Goal: Communication & Community: Answer question/provide support

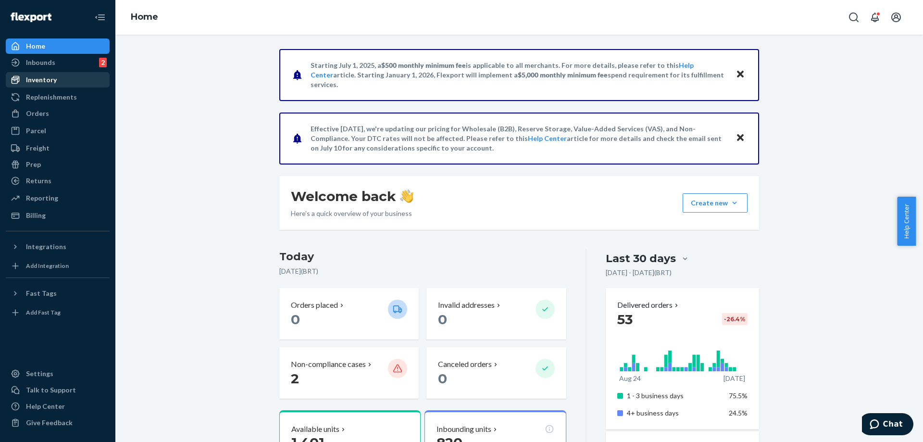
click at [85, 81] on div "Inventory" at bounding box center [58, 79] width 102 height 13
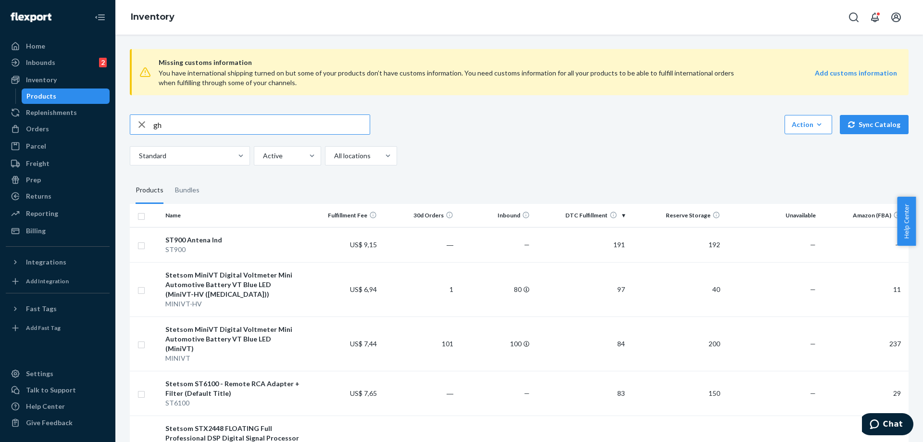
type input "g"
type input "hl 400.1"
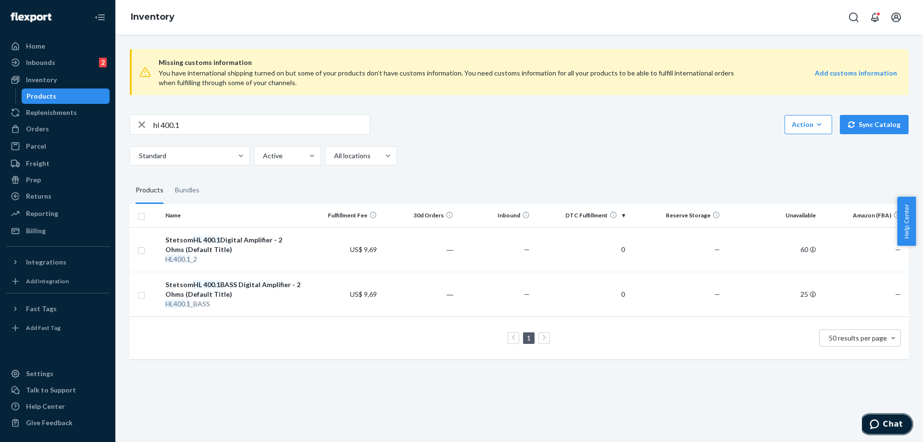
click at [888, 416] on button "Chat" at bounding box center [886, 424] width 54 height 22
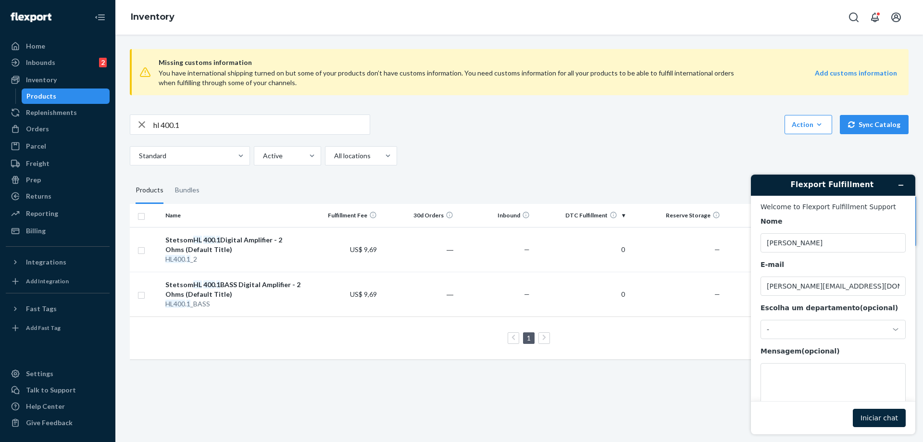
click at [874, 418] on button "Iniciar chat" at bounding box center [879, 418] width 53 height 18
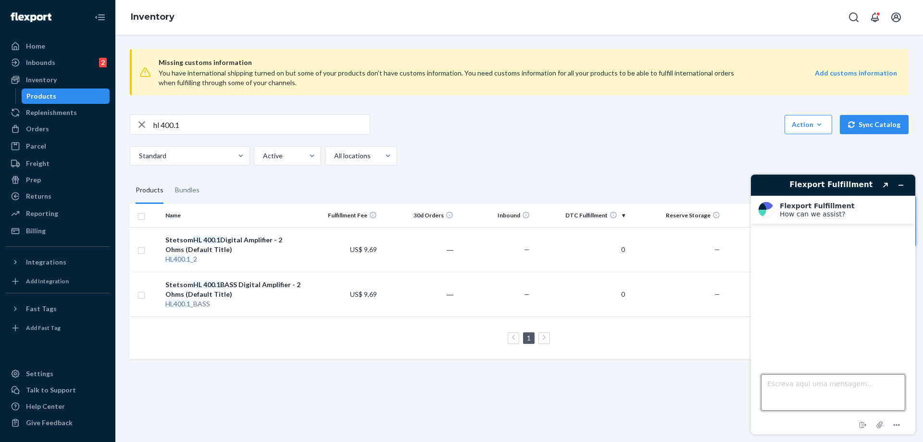
click at [799, 383] on textarea "Escreva aqui uma mensagem..." at bounding box center [833, 392] width 144 height 37
type textarea "Good afternoon"
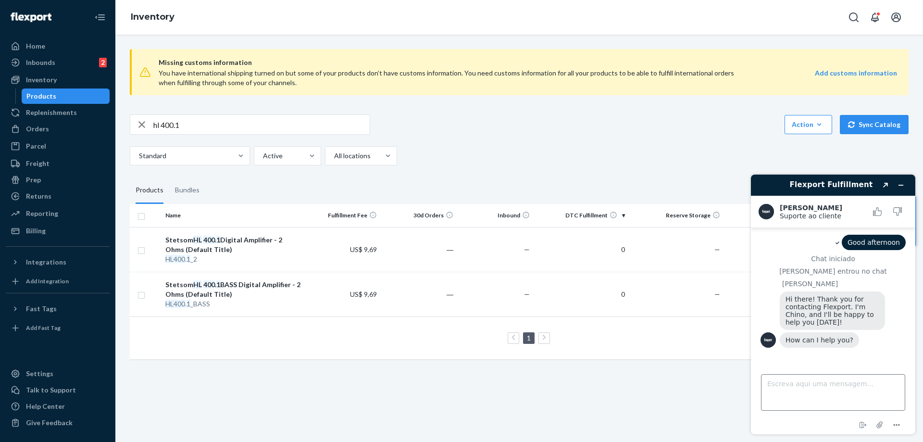
drag, startPoint x: 816, startPoint y: 372, endPoint x: 819, endPoint y: 381, distance: 10.0
click at [816, 372] on div "Escreva aqui uma mensagem..." at bounding box center [833, 390] width 144 height 40
click at [819, 384] on textarea "Escreva aqui uma mensagem..." at bounding box center [833, 392] width 144 height 37
type textarea "Hello [PERSON_NAME] !!"
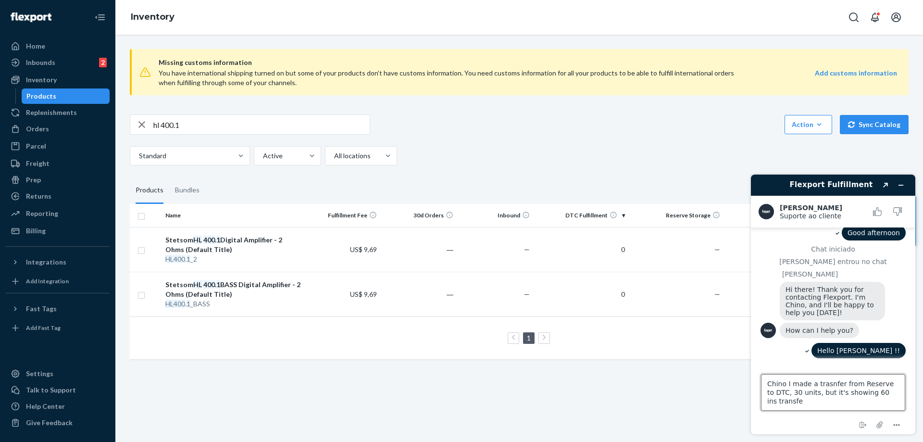
type textarea "Chino I made a trasnfer from Reserve to DTC, 30 units, but it's showing 60 ins …"
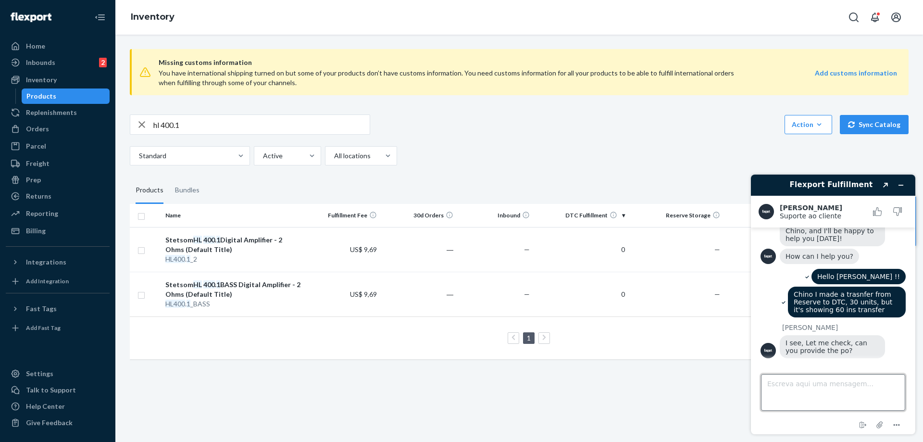
scroll to position [89, 0]
click at [819, 384] on textarea "Escreva aqui uma mensagem..." at bounding box center [833, 392] width 144 height 37
type textarea "I'm not sure waht PO"
type textarea "L"
type textarea "please wait"
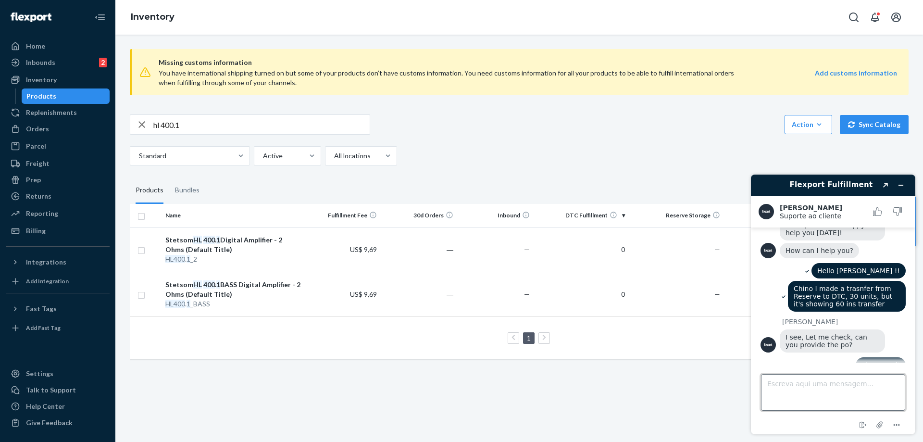
scroll to position [110, 0]
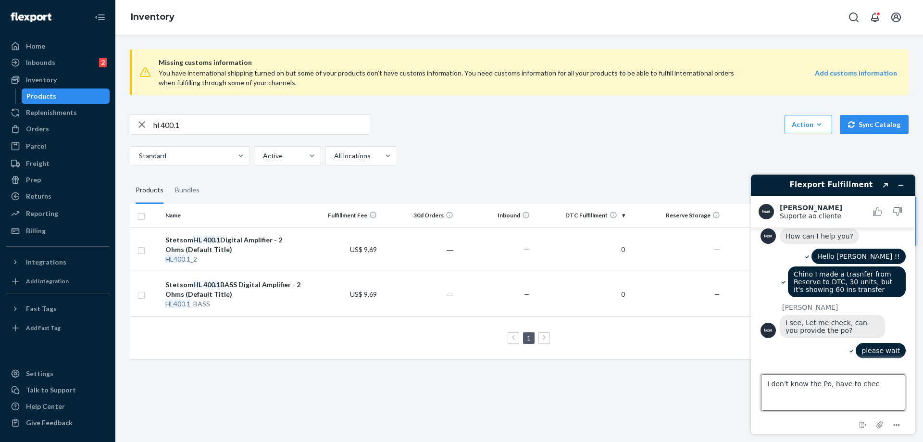
type textarea "I don't know the Po, have to check"
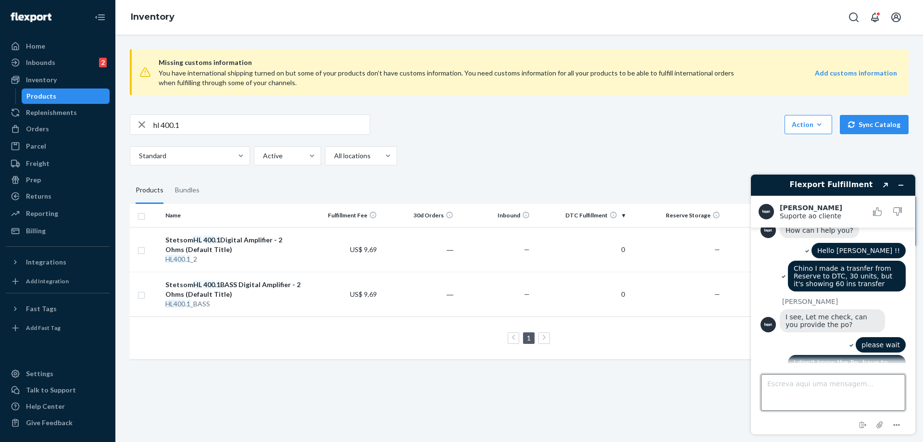
scroll to position [127, 0]
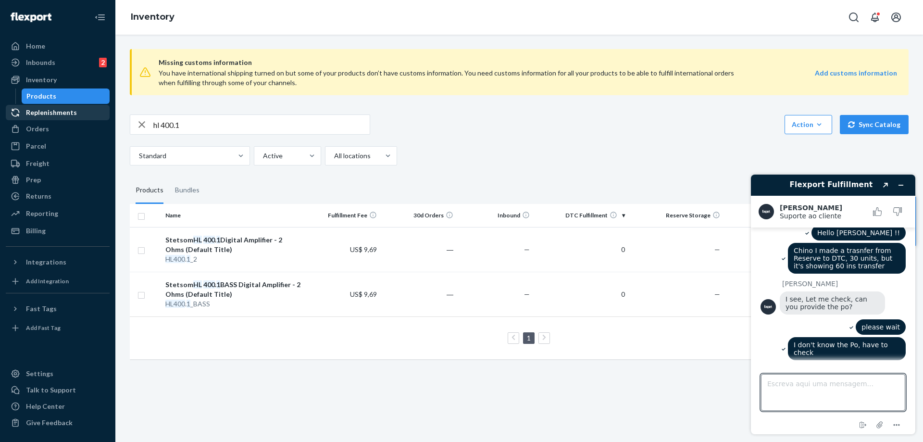
click at [54, 112] on div "Replenishments" at bounding box center [51, 113] width 51 height 10
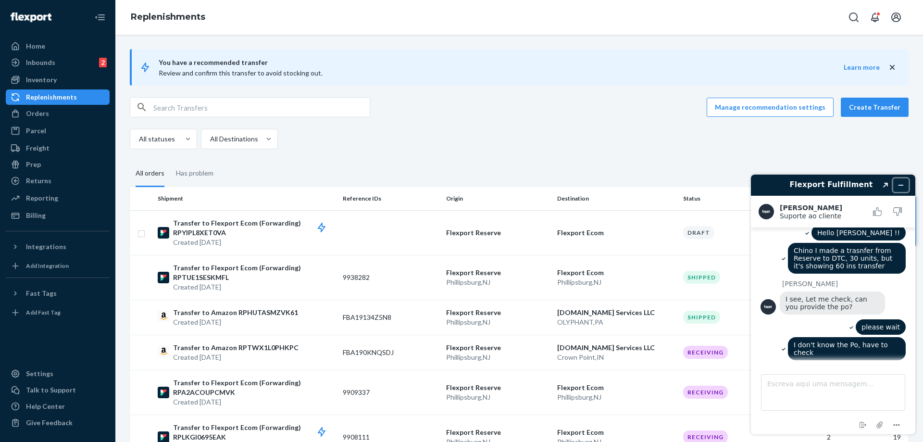
click at [901, 183] on icon "Minimizar widget" at bounding box center [901, 185] width 7 height 7
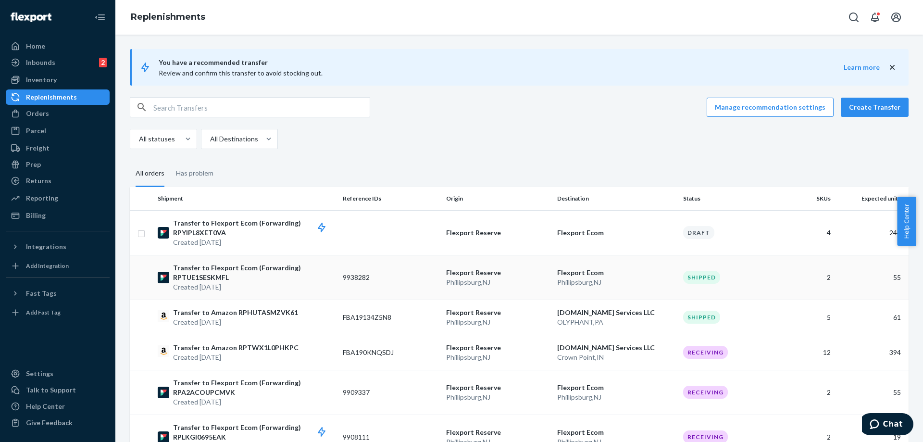
click at [292, 272] on p "Transfer to Flexport Ecom (Forwarding) RPTUE1SESKMFL" at bounding box center [254, 272] width 162 height 19
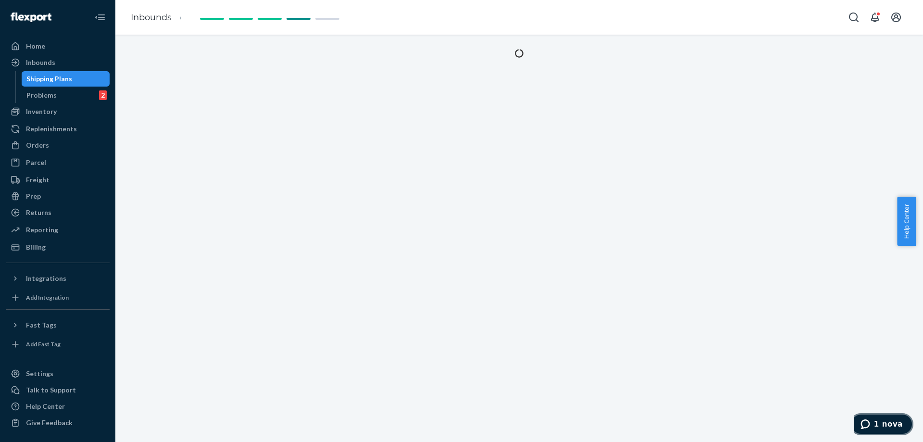
click at [870, 428] on icon "1 nova" at bounding box center [866, 424] width 10 height 10
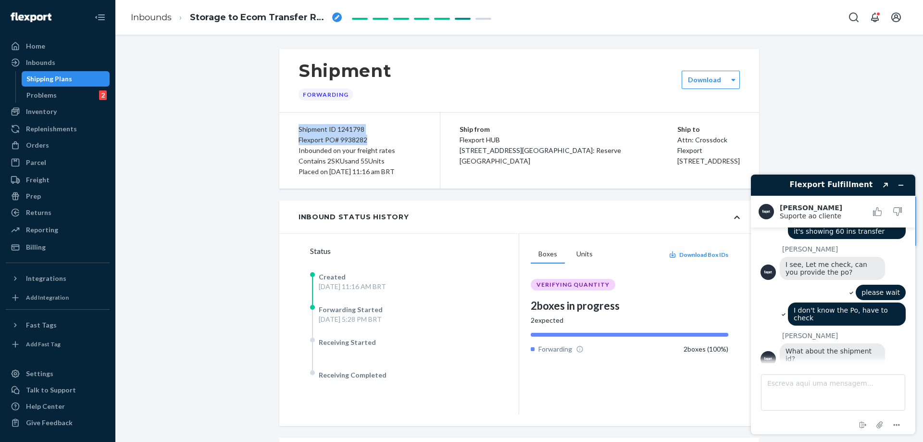
drag, startPoint x: 294, startPoint y: 127, endPoint x: 383, endPoint y: 137, distance: 89.4
click at [383, 137] on div "Shipment ID 1241798 Flexport PO# 9938282 Inbounded on your freight rates Contai…" at bounding box center [359, 151] width 161 height 76
copy div "Shipment ID 1241798 Flexport PO# 9938282"
click at [856, 391] on textarea "Escreva aqui uma mensagem..." at bounding box center [833, 392] width 144 height 37
paste textarea "Shipment ID 1241798 Flexport PO# 9938282"
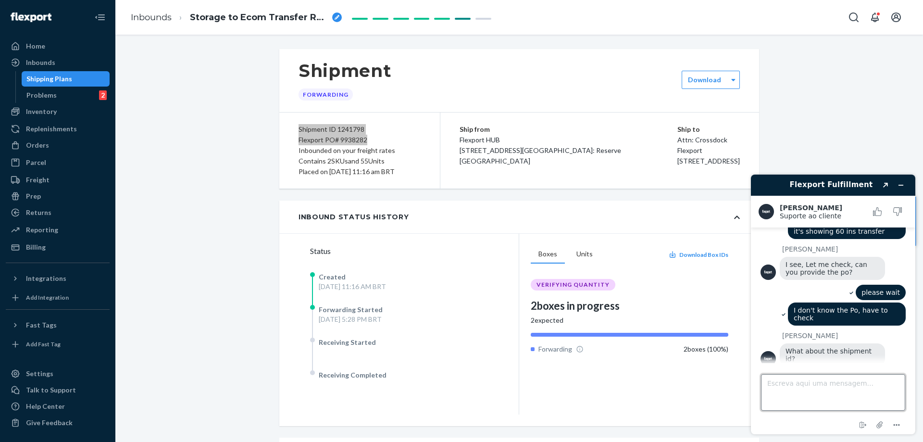
type textarea "Shipment ID 1241798 Flexport PO# 9938282"
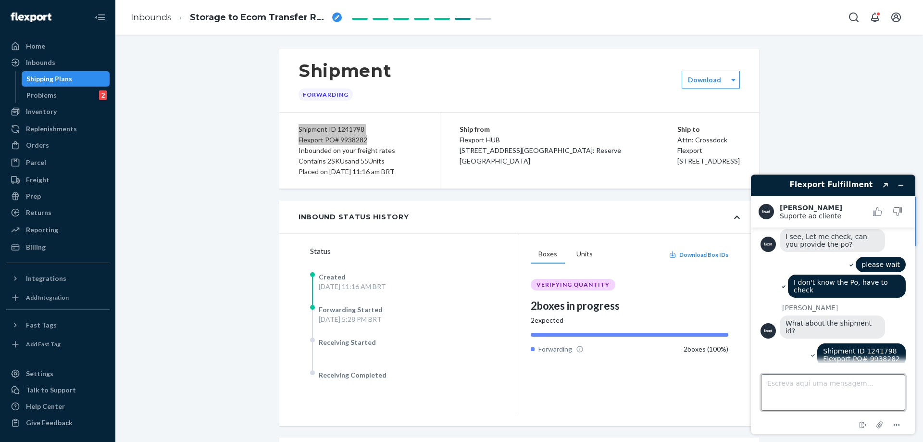
click at [853, 389] on textarea "Escreva aqui uma mensagem..." at bounding box center [833, 392] width 144 height 37
type textarea "Here you are"
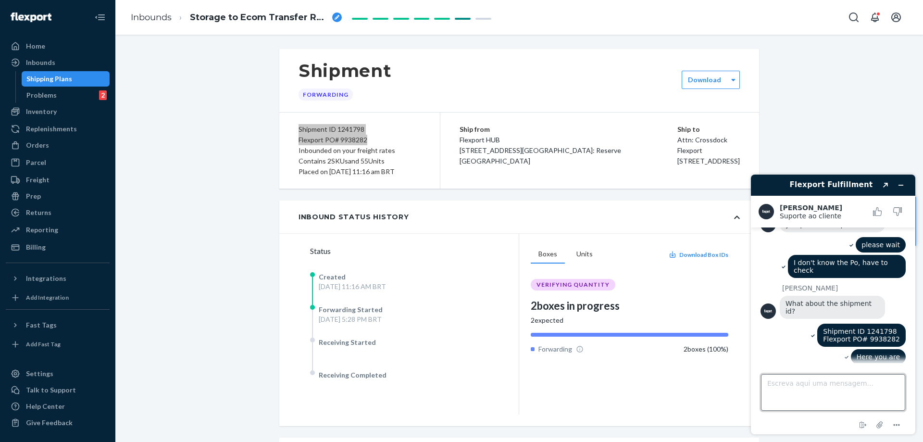
scroll to position [250, 0]
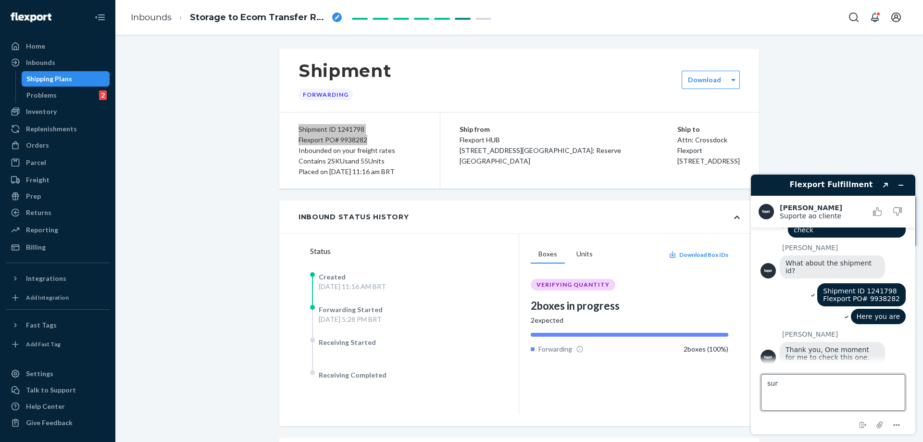
type textarea "sure"
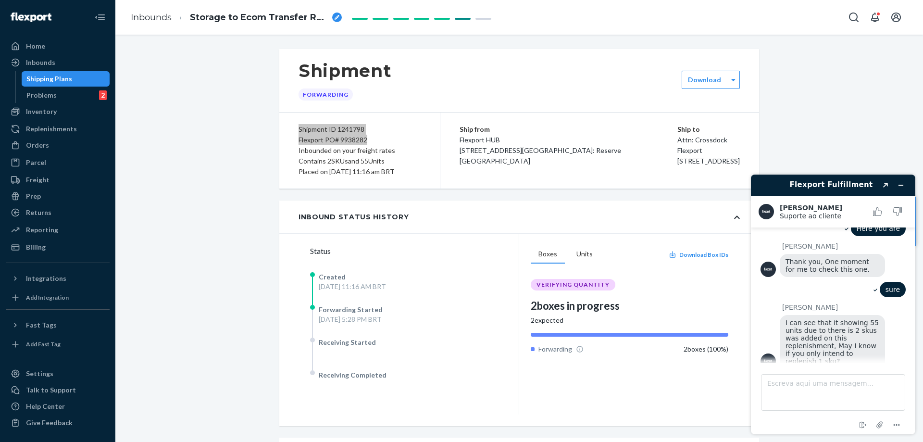
scroll to position [336, 0]
click at [829, 378] on textarea "Escreva aqui uma mensagem..." at bounding box center [833, 392] width 144 height 37
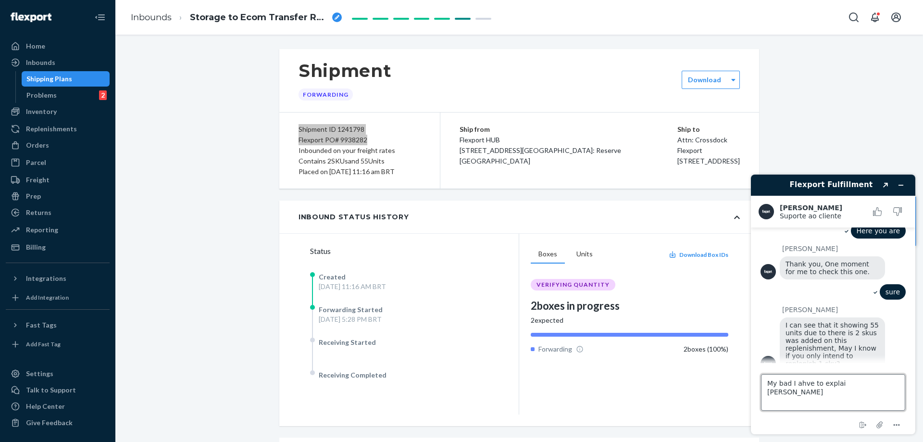
type textarea "My bad I ahve to explai better"
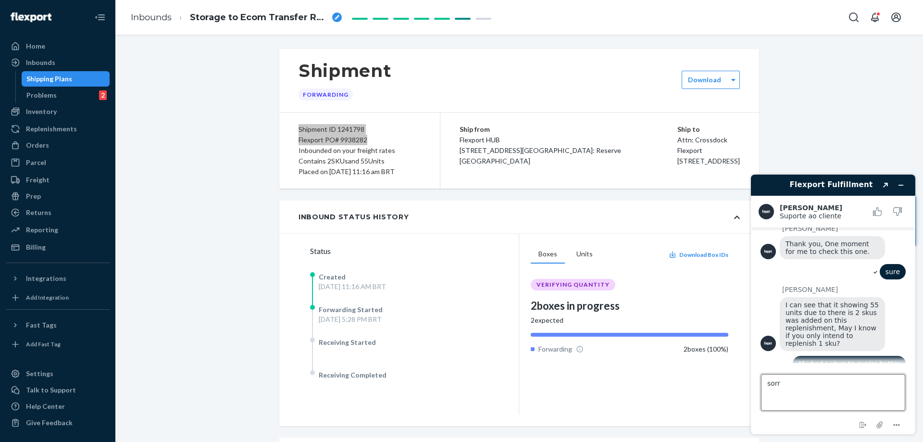
type textarea "sorry"
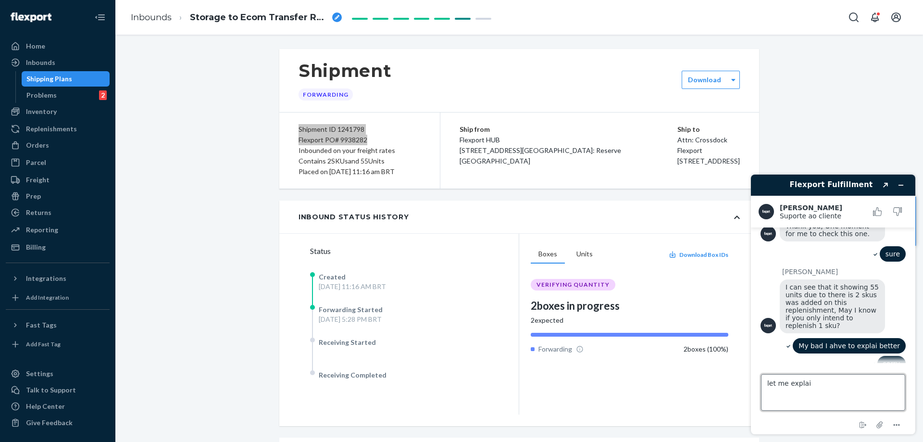
type textarea "let me explain"
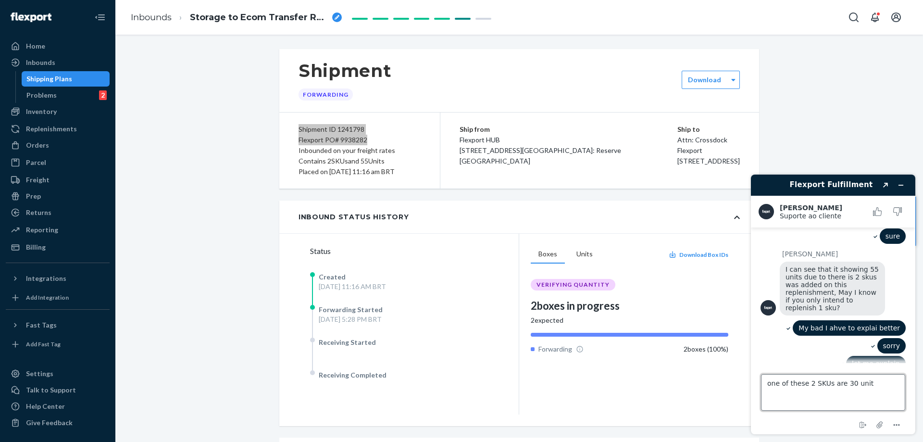
type textarea "one of these 2 SKUs are 30 units"
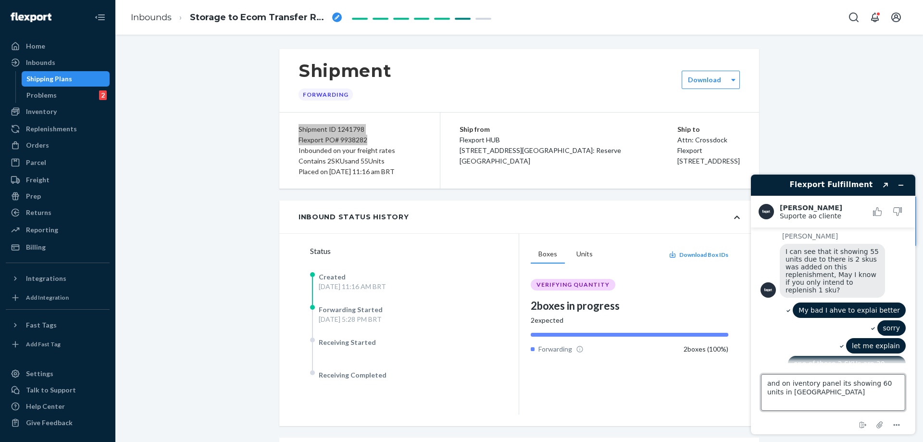
type textarea "and on iventory panel its showing 60 units in transfer"
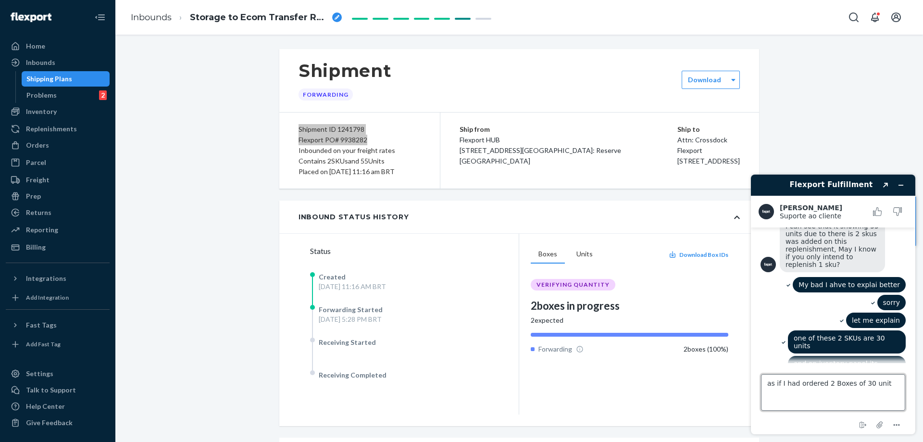
type textarea "as if I had ordered 2 Boxes of 30 units"
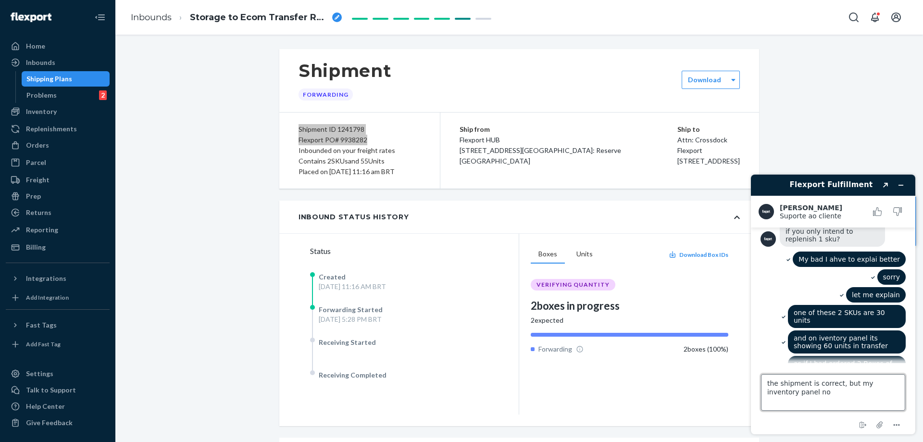
type textarea "the shipment is correct, but my inventory panel not"
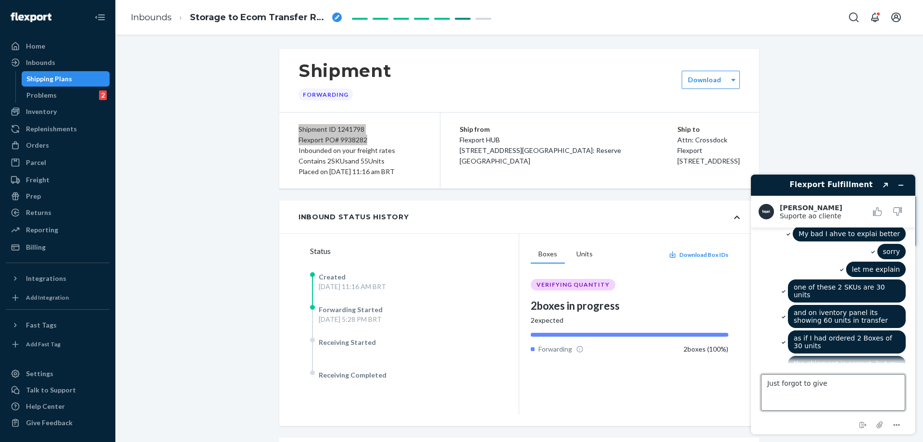
scroll to position [488, 0]
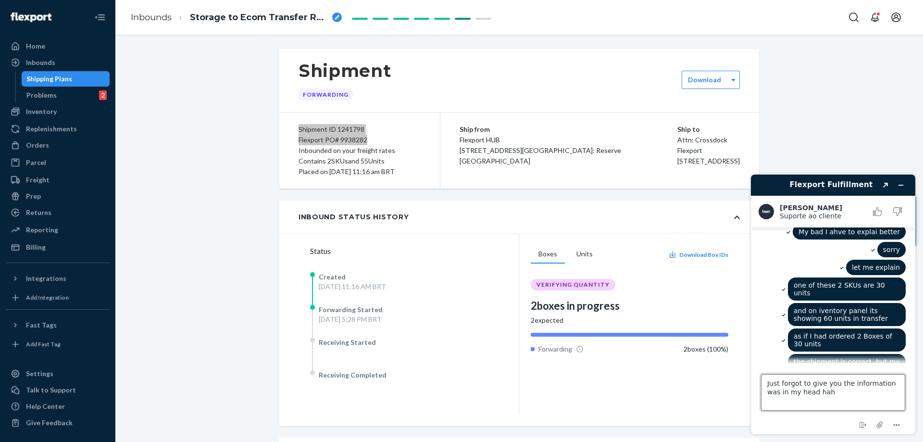
type textarea "Just forgot to give you the information was in my head haha"
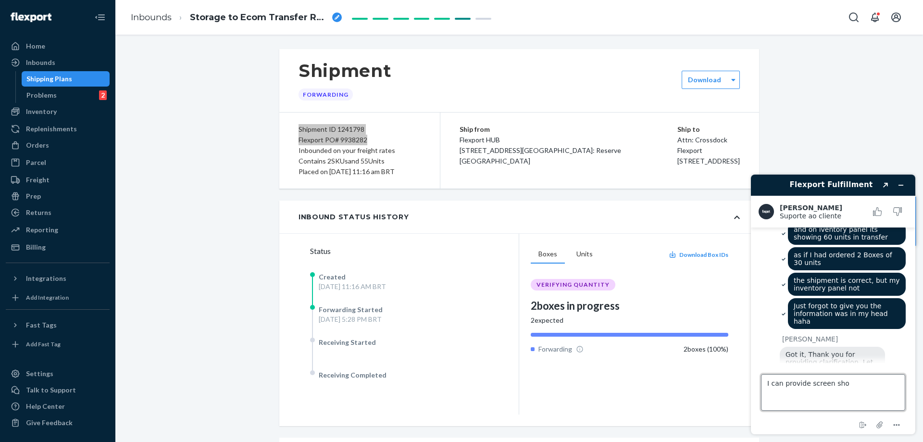
type textarea "I can provide screen shot"
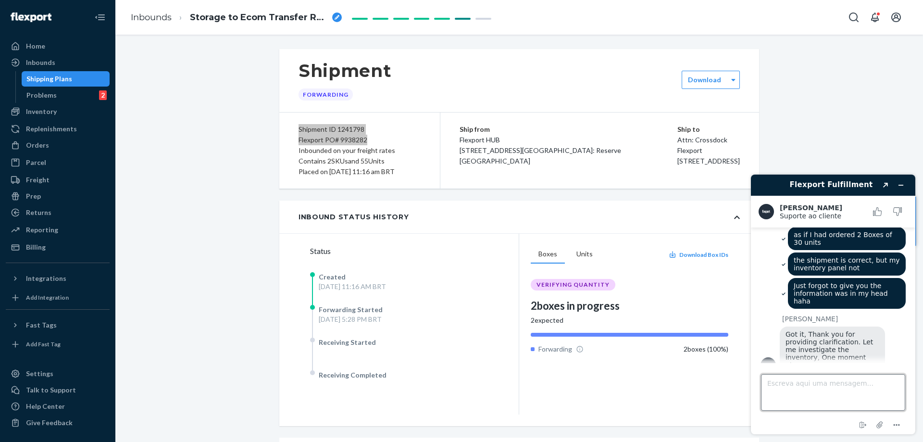
scroll to position [624, 0]
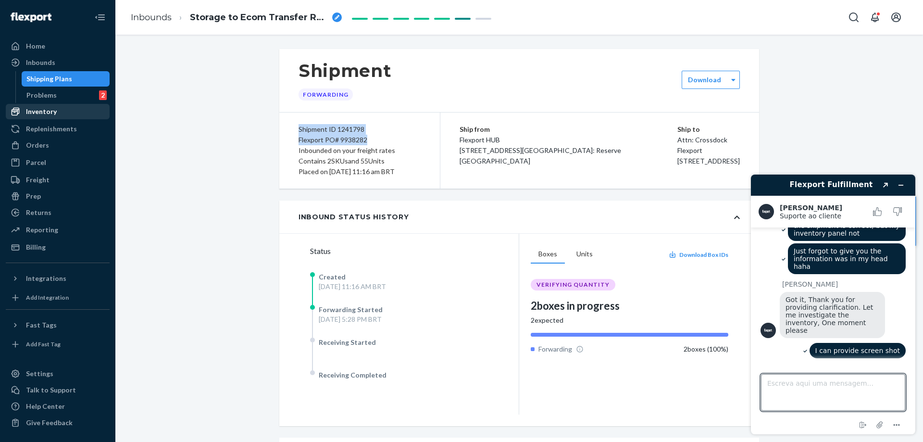
click at [65, 104] on link "Inventory" at bounding box center [58, 111] width 104 height 15
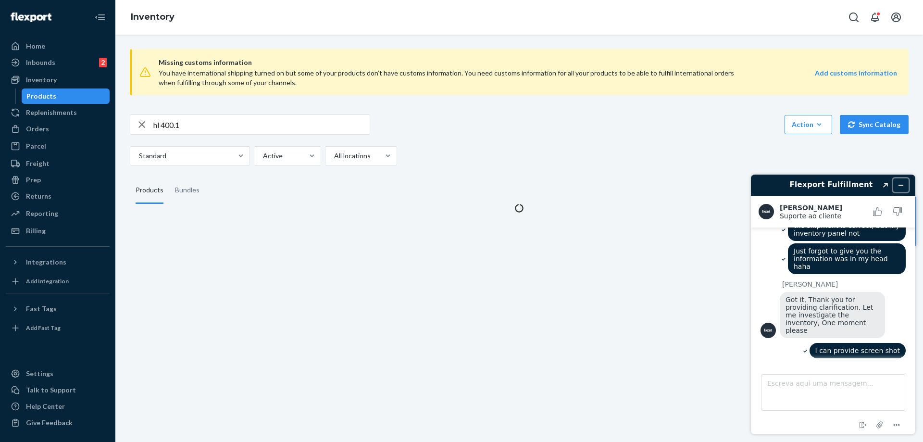
click at [901, 188] on icon "Minimizar widget" at bounding box center [901, 185] width 7 height 7
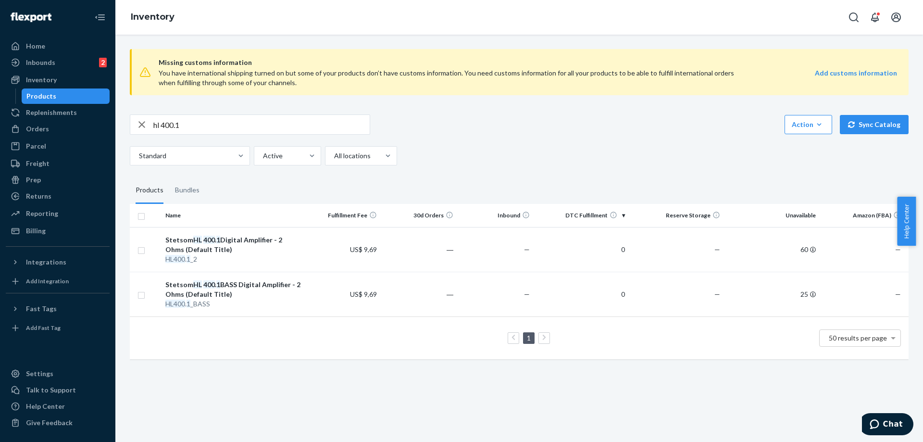
click at [503, 164] on div "Standard Active All locations" at bounding box center [516, 155] width 772 height 19
click at [537, 164] on div "Standard Active All locations" at bounding box center [516, 155] width 772 height 19
click at [881, 429] on button "Chat" at bounding box center [886, 424] width 54 height 22
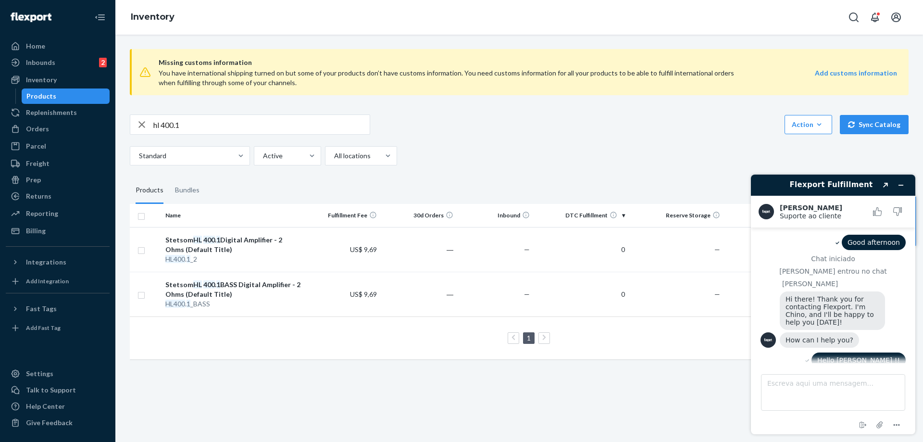
scroll to position [624, 0]
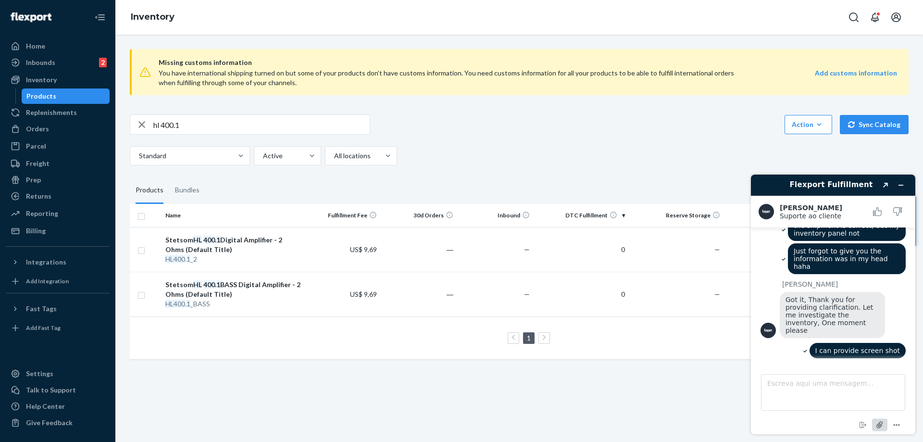
click at [883, 429] on icon "Anexar arquivo" at bounding box center [880, 425] width 18 height 18
click at [876, 424] on icon "Anexar arquivo" at bounding box center [880, 425] width 18 height 18
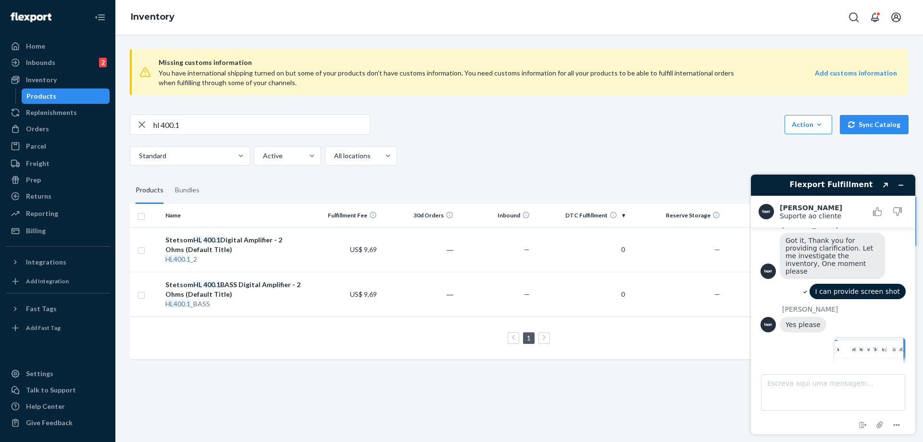
scroll to position [725, 0]
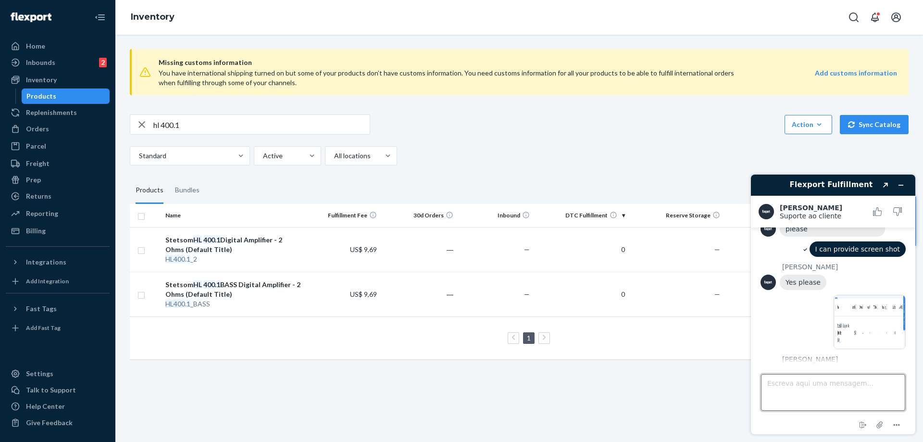
click at [826, 384] on textarea "Escreva aqui uma mensagem..." at bounding box center [833, 392] width 144 height 37
type textarea "sure"
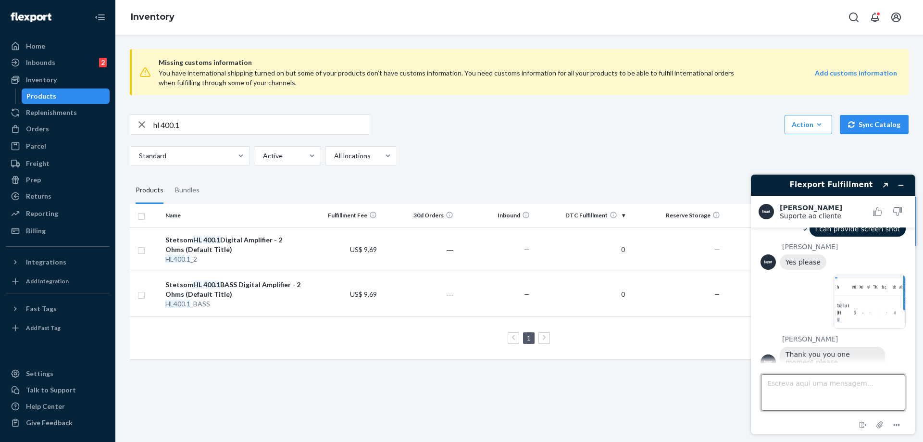
scroll to position [745, 0]
click at [848, 391] on textarea "Escreva aqui uma mensagem..." at bounding box center [833, 392] width 144 height 37
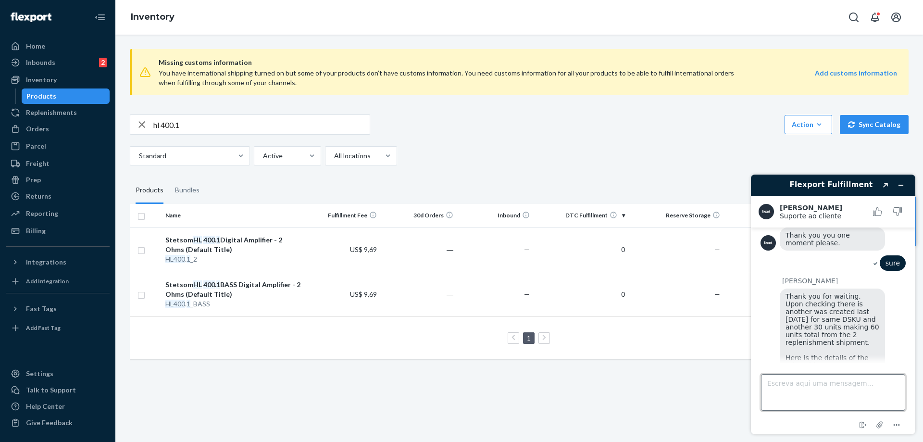
click at [828, 390] on textarea "Escreva aqui uma mensagem..." at bounding box center [833, 392] width 144 height 37
type textarea "Y"
type textarea "Ok, but the problem is that when"
click at [839, 350] on span "Thank you for waiting. Upon checking there is another was created last [DATE] f…" at bounding box center [834, 342] width 96 height 100
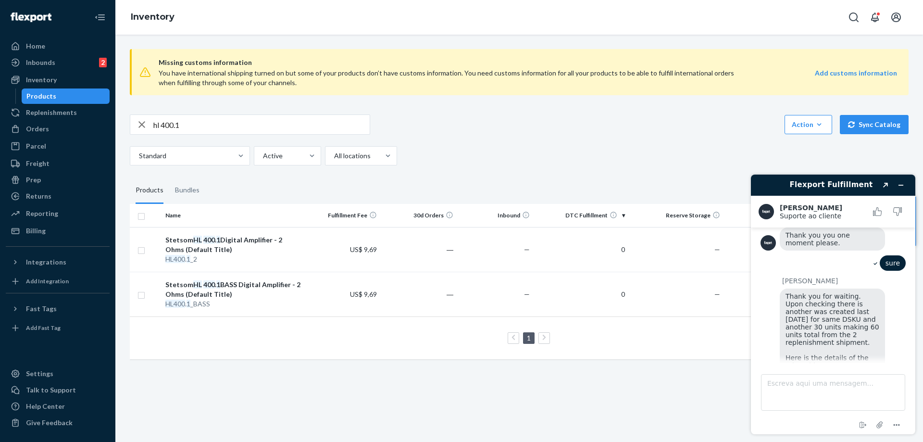
click at [833, 340] on span "Thank you for waiting. Upon checking there is another was created last [DATE] f…" at bounding box center [834, 342] width 96 height 100
copy span "1228303"
click at [64, 109] on div "Replenishments" at bounding box center [51, 113] width 51 height 10
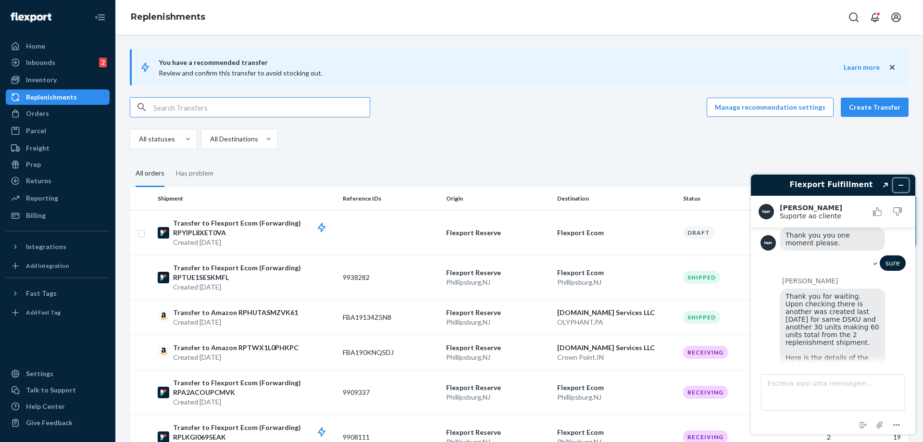
click at [901, 182] on icon "Minimizar widget" at bounding box center [901, 185] width 7 height 7
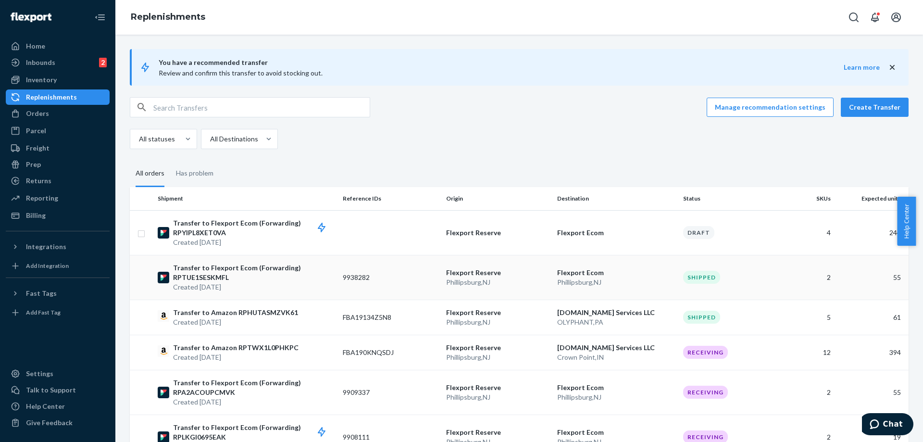
click at [253, 282] on p "Created [DATE]" at bounding box center [254, 287] width 162 height 10
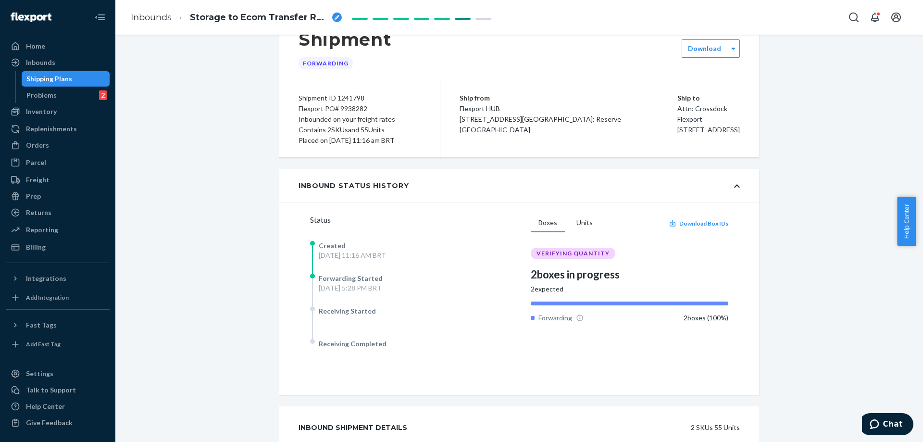
scroll to position [48, 0]
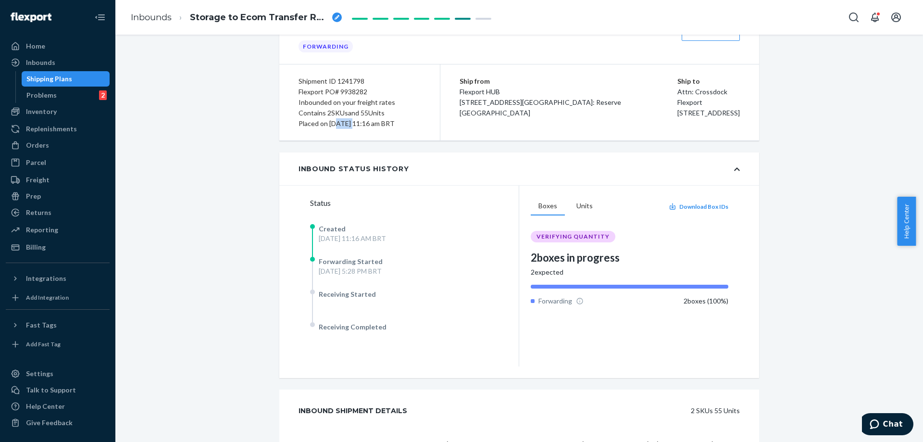
drag, startPoint x: 331, startPoint y: 123, endPoint x: 276, endPoint y: 147, distance: 60.5
click at [357, 122] on div "Placed on 09/17/2025 at 11:16 am BRT" at bounding box center [360, 123] width 122 height 11
click at [223, 157] on div "Shipment Forwarding Download Shipment ID 1241798 Flexport PO# 9938282 Inbounded…" at bounding box center [520, 310] width 794 height 618
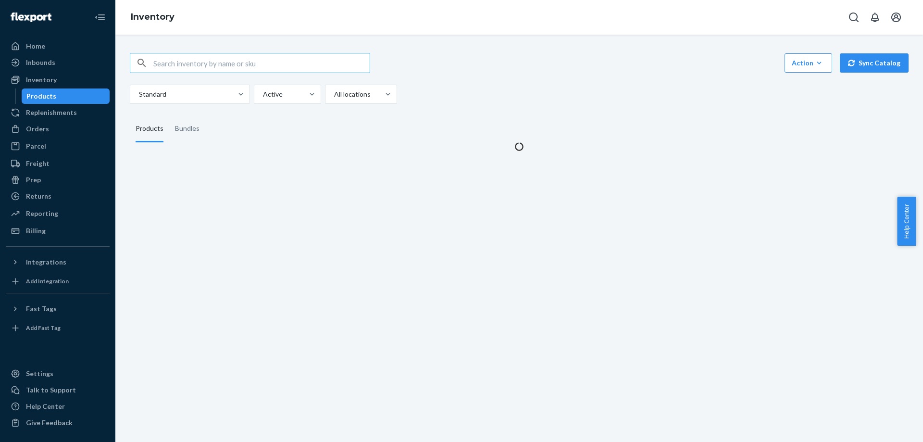
click at [54, 117] on div "Replenishments" at bounding box center [51, 113] width 51 height 10
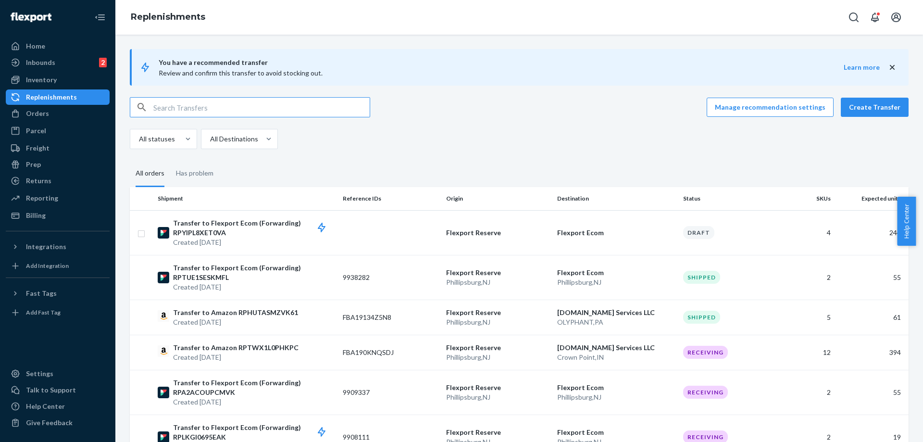
click at [219, 113] on input "text" at bounding box center [261, 107] width 216 height 19
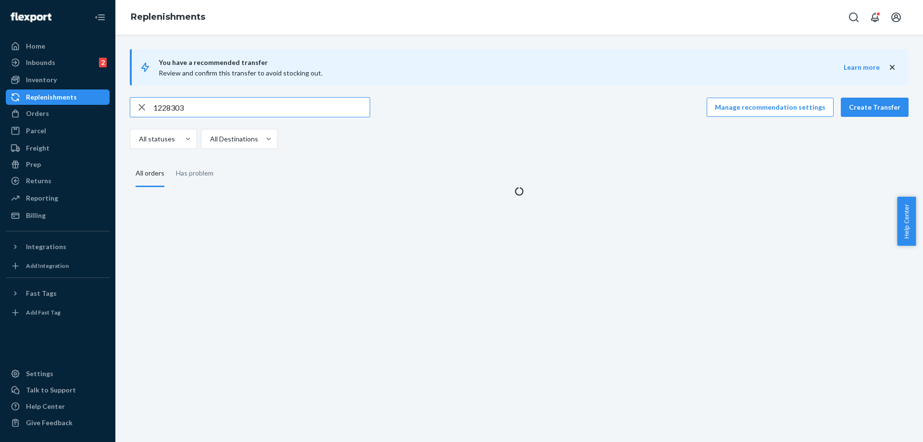
type input "1228303"
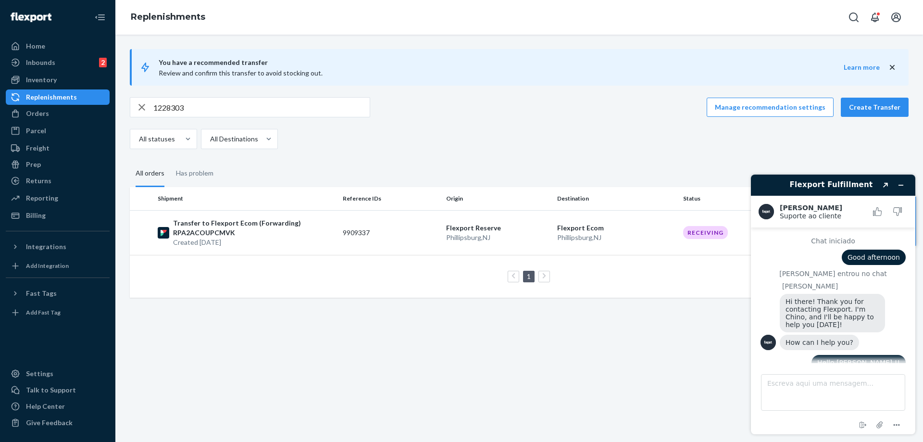
scroll to position [867, 0]
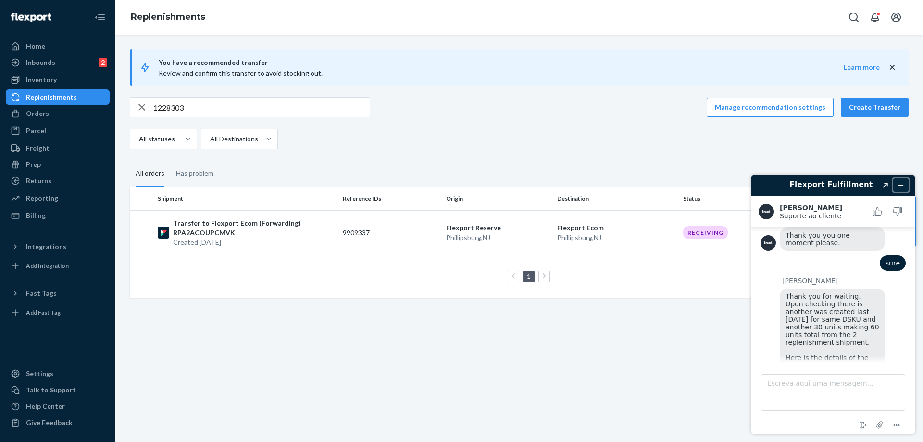
click at [898, 180] on button "Minimizar widget" at bounding box center [901, 184] width 15 height 13
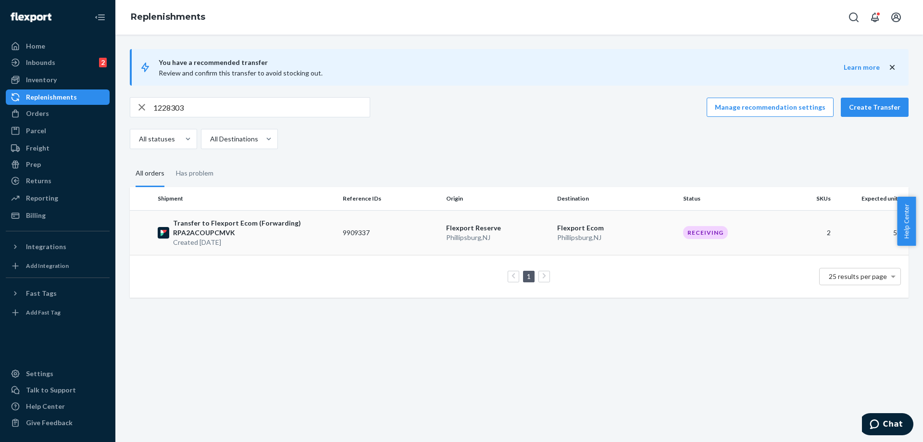
click at [259, 233] on p "Transfer to Flexport Ecom (Forwarding) RPA2ACOUPCMVK" at bounding box center [254, 227] width 162 height 19
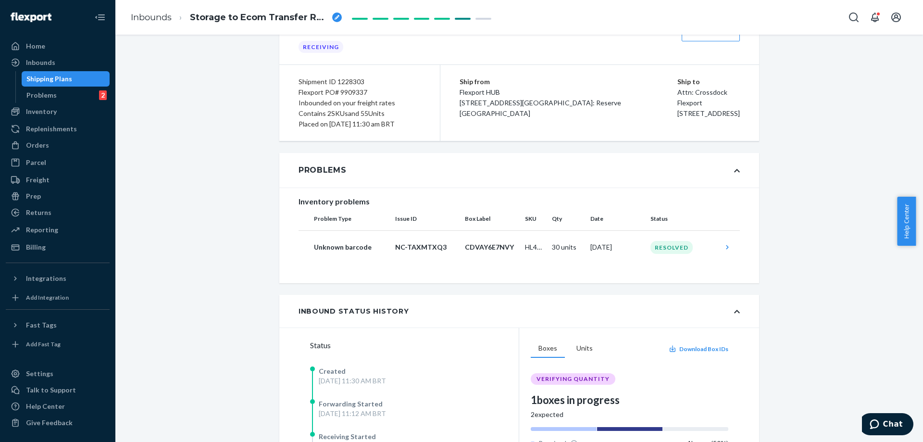
scroll to position [30, 0]
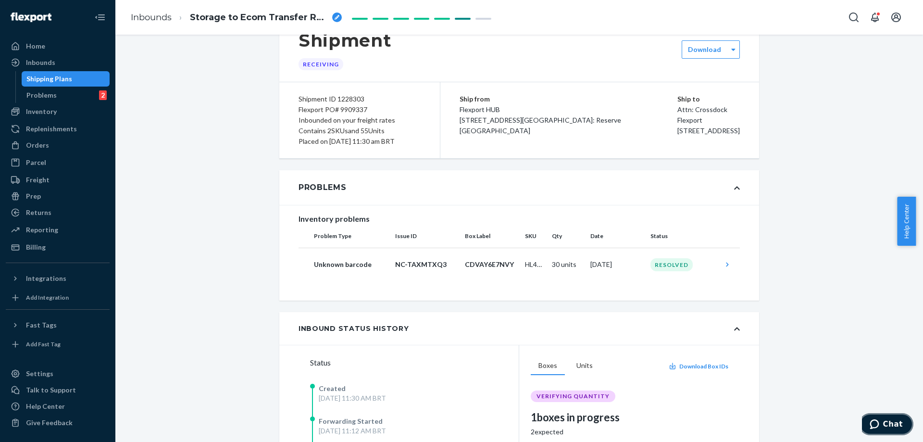
click at [884, 417] on button "Chat" at bounding box center [886, 424] width 54 height 22
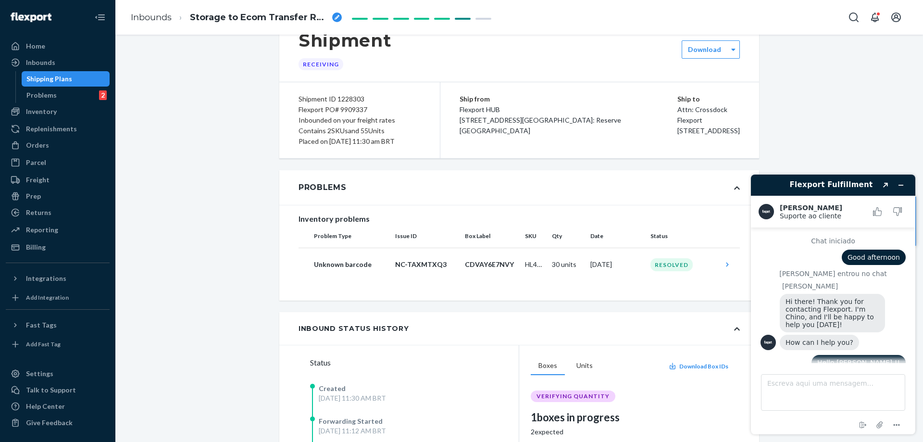
scroll to position [867, 0]
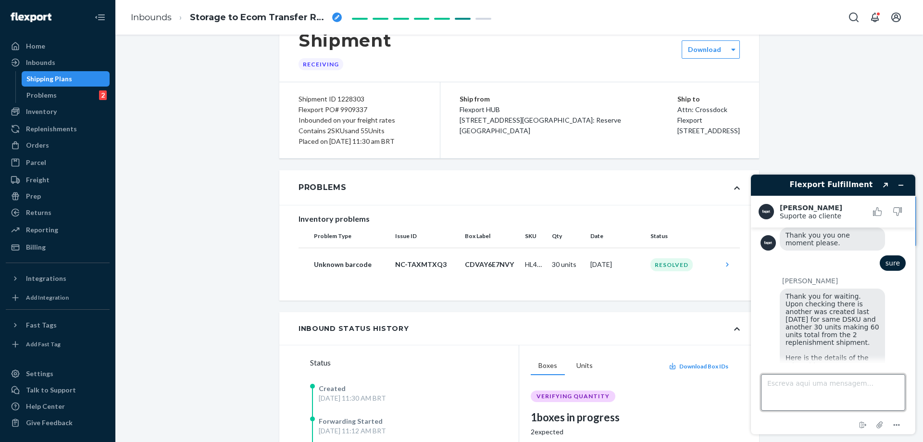
click at [804, 384] on textarea "Escreva aqui uma mensagem..." at bounding box center [833, 392] width 144 height 37
type textarea "Thats what is was afaid"
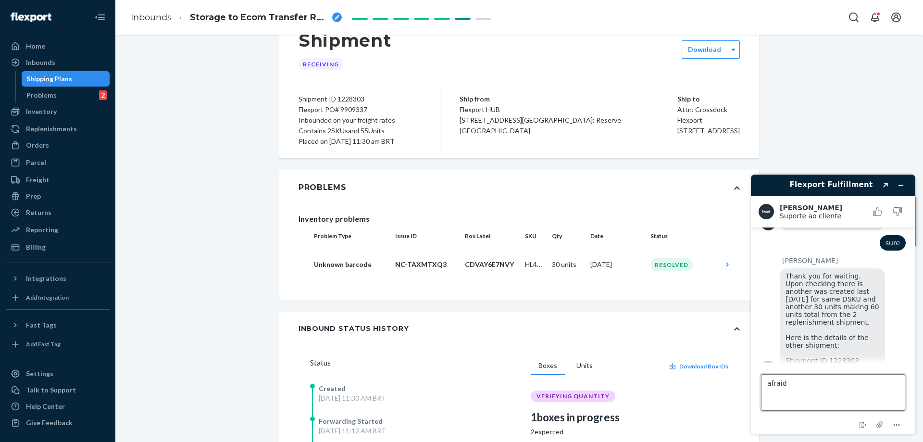
type textarea "afraid*"
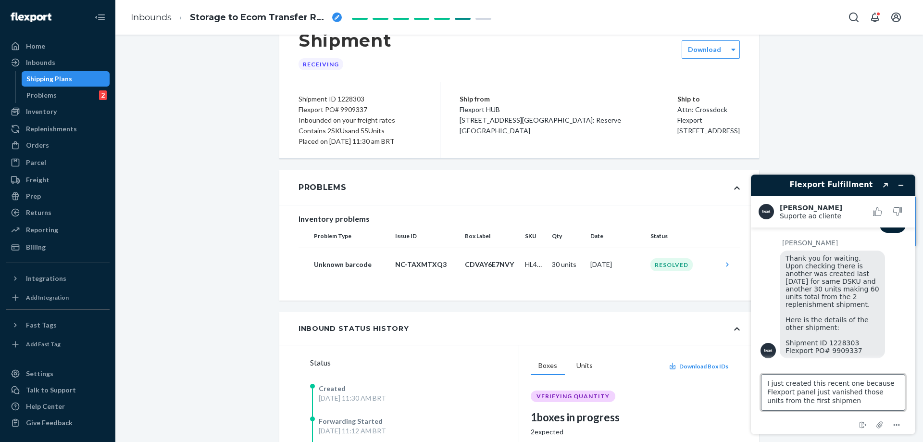
type textarea "I just created this recent one because Flexport panel just vanished those units…"
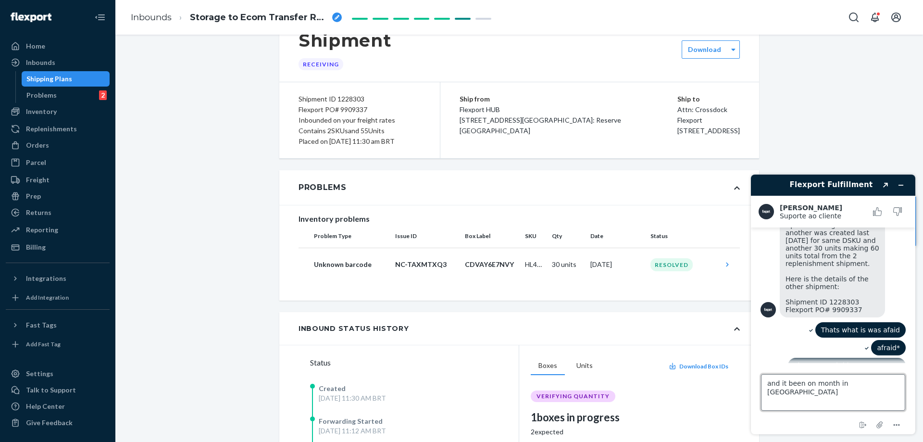
type textarea "and it been on month in transfer"
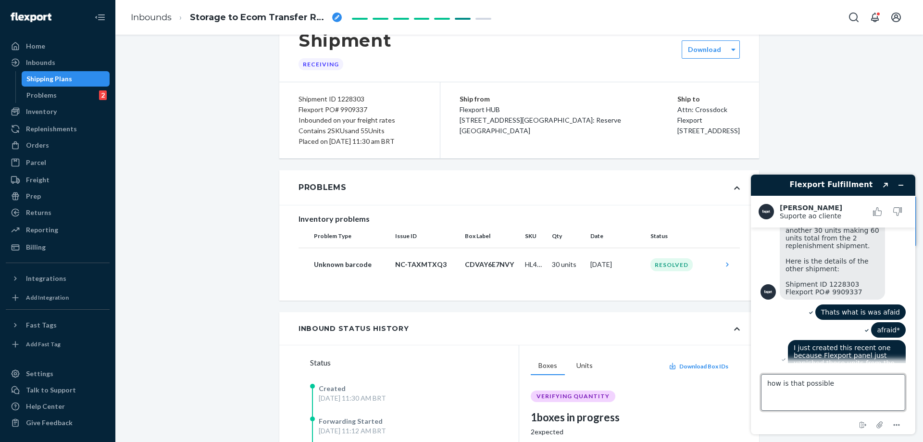
type textarea "how is that possible ?"
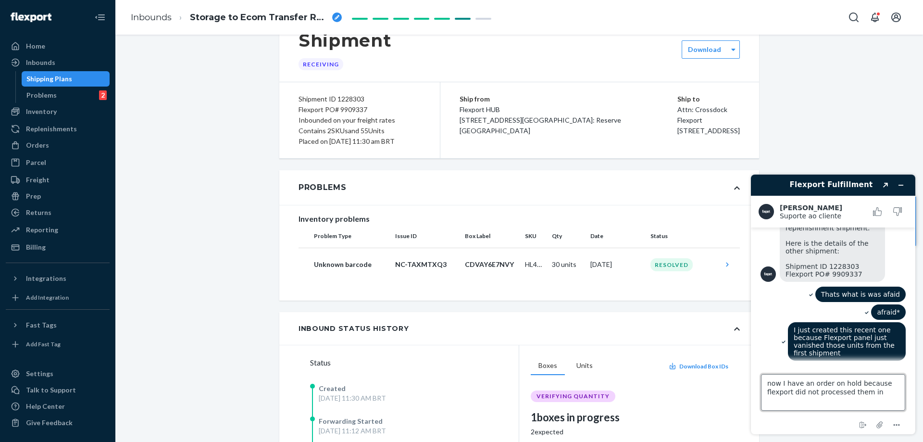
scroll to position [983, 0]
type textarea "now I have an order on hold because flexport did not processed them [DATE]"
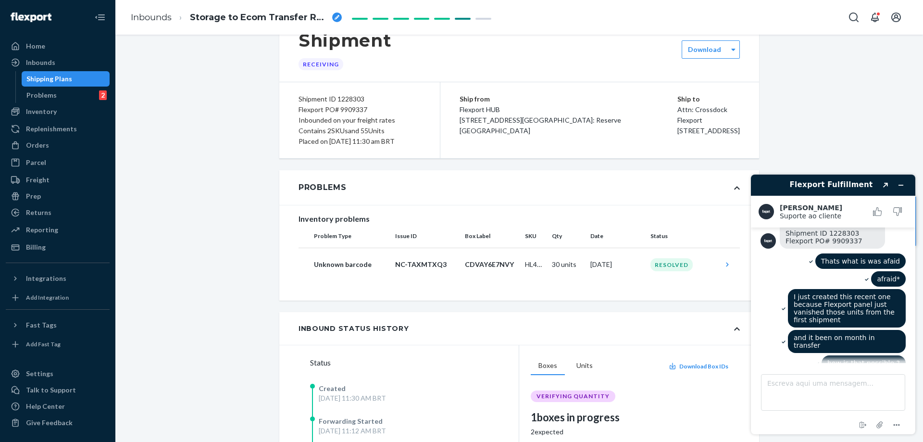
scroll to position [1034, 0]
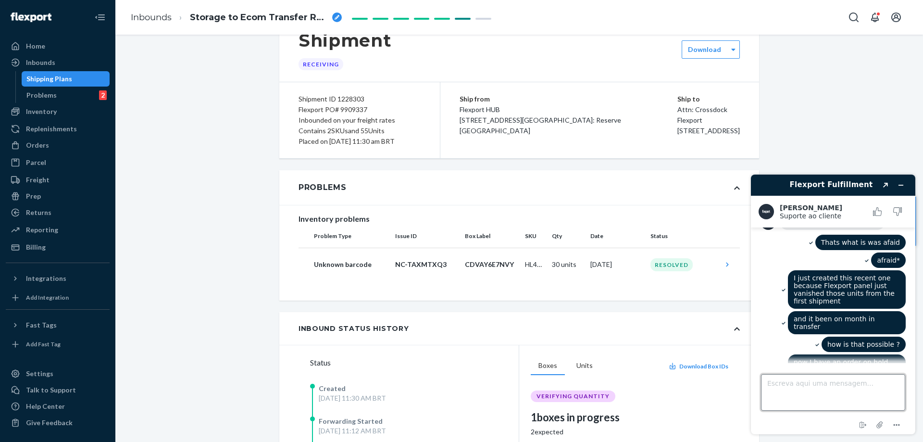
click at [805, 393] on textarea "Escreva aqui uma mensagem..." at bounding box center [833, 392] width 144 height 37
paste textarea "I was sure I had created a shipment with those same 55 pieces, but since the in…"
type textarea "I was sure I had created a shipment with those same 55 pieces, but since the in…"
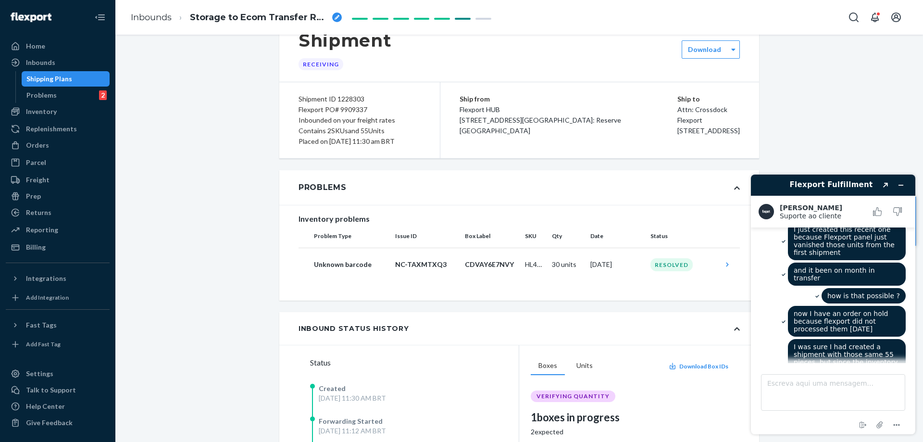
scroll to position [1082, 0]
click at [805, 381] on textarea "Escreva aqui uma mensagem..." at bounding box center [833, 392] width 144 height 37
paste textarea "If possible, cancel this last one and please hurry up with the previous one."
type textarea "If possible, cancel this last one and please hurry up with the previous one."
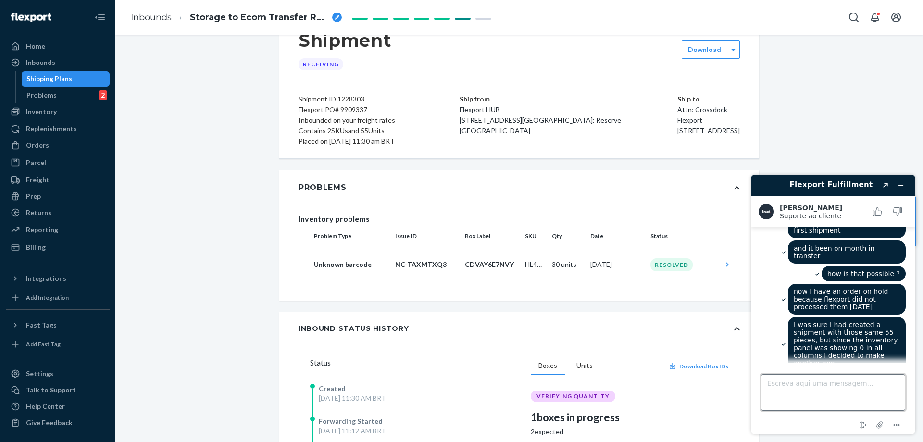
scroll to position [1170, 0]
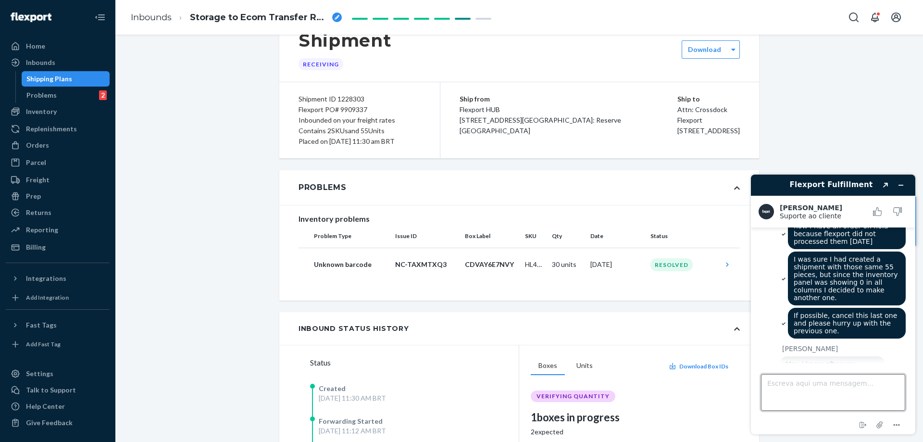
click at [805, 381] on textarea "Escreva aqui uma mensagem..." at bounding box center [833, 392] width 144 height 37
click at [798, 397] on textarea "Escreva aqui uma mensagem..." at bounding box center [833, 392] width 144 height 37
paste textarea "I only realized it after the order processing request was canceled. Then I saw …"
type textarea "I only realized it after the order processing request was canceled. Then I saw …"
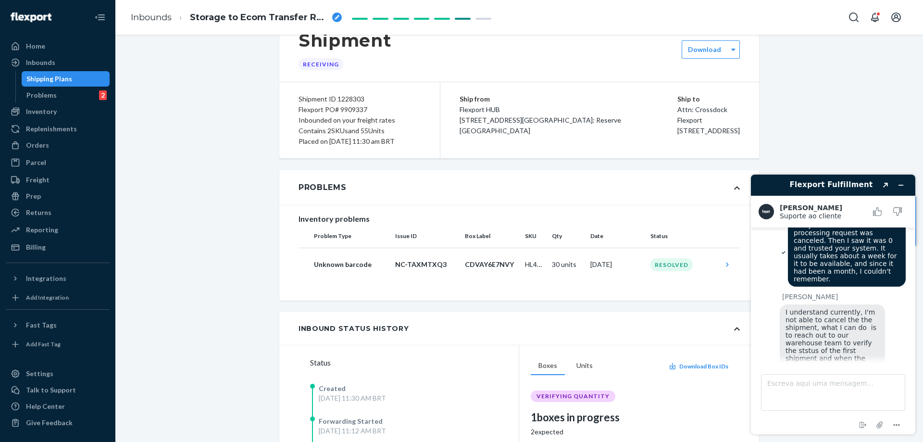
scroll to position [1365, 0]
click at [821, 388] on textarea "Escreva aqui uma mensagem..." at bounding box center [833, 392] width 144 height 37
paste textarea "[PERSON_NAME][EMAIL_ADDRESS][DOMAIN_NAME]"
type textarea "[PERSON_NAME][EMAIL_ADDRESS][DOMAIN_NAME]"
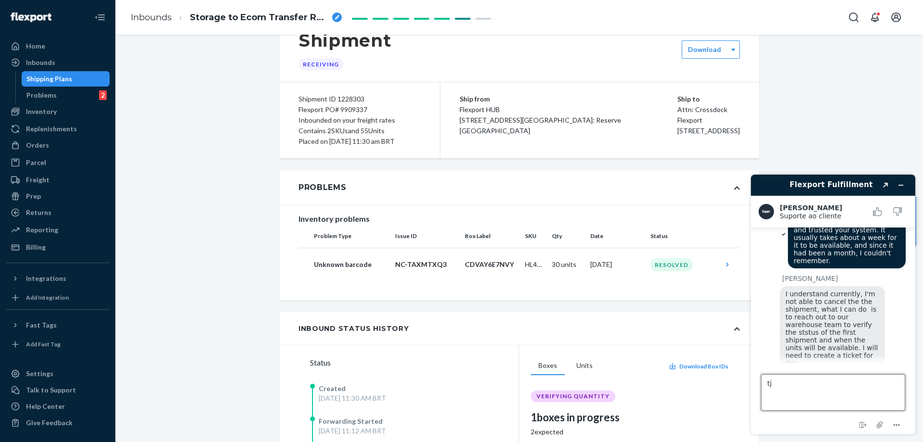
type textarea "t"
type textarea "this is the best e-mail"
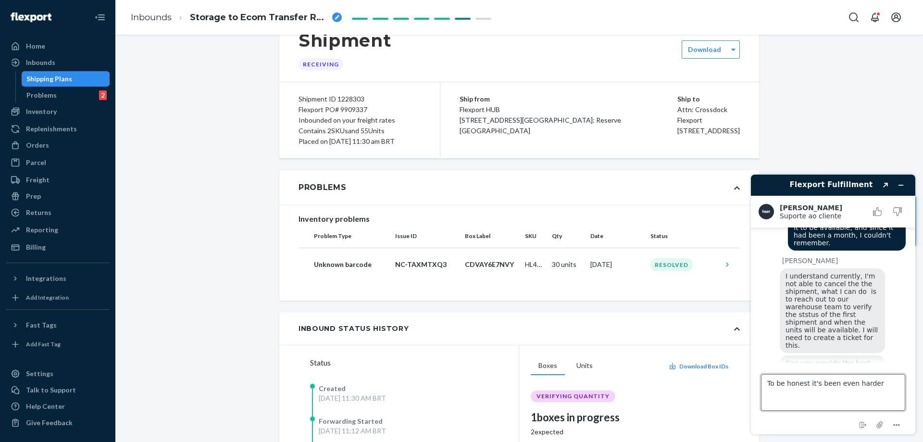
type textarea "To be honest it's been even harder"
type textarea "To be honest each week or each month is a different problem"
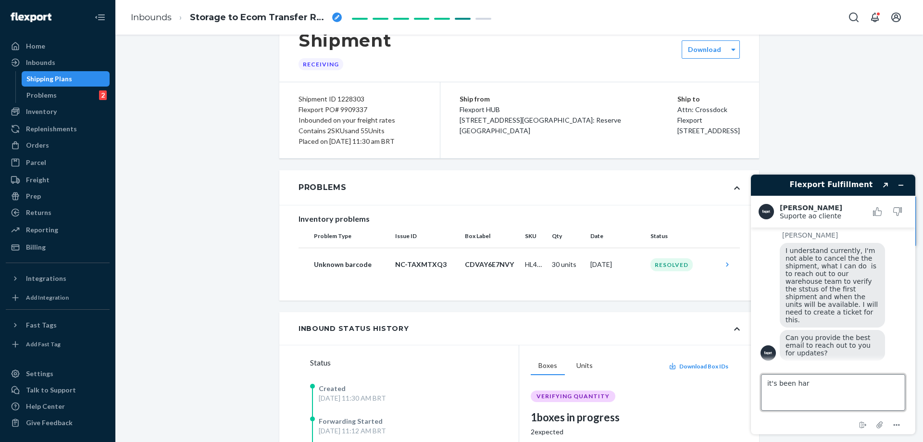
type textarea "it's been hard"
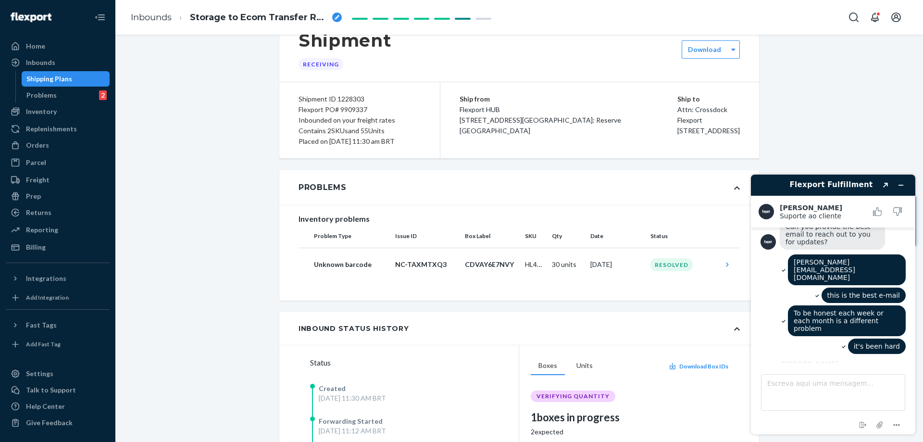
scroll to position [1538, 0]
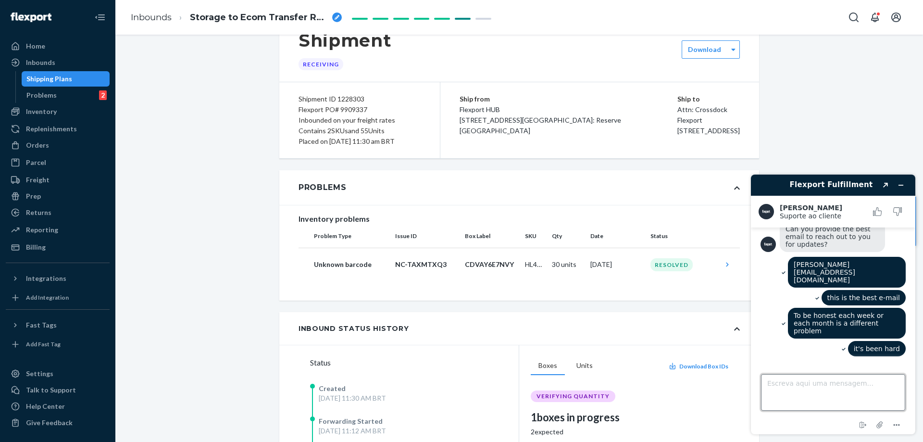
click at [844, 385] on textarea "Escreva aqui uma mensagem..." at bounding box center [833, 392] width 144 height 37
type textarea "Please it been one month already"
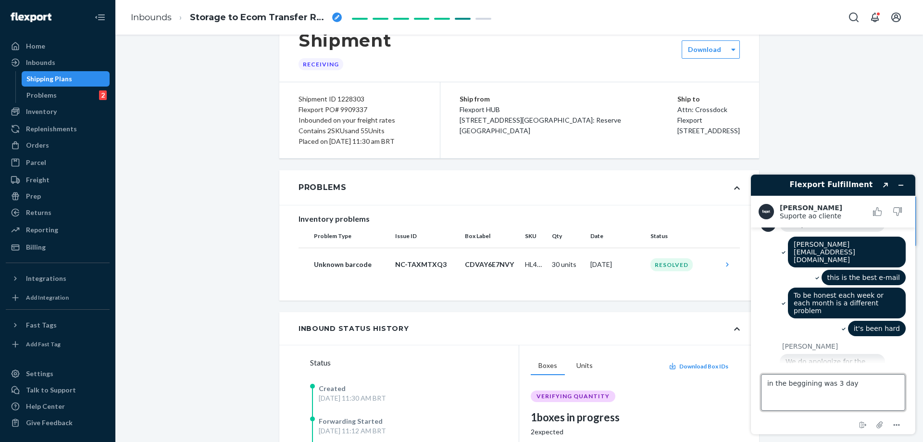
type textarea "in the beggining was 3 days"
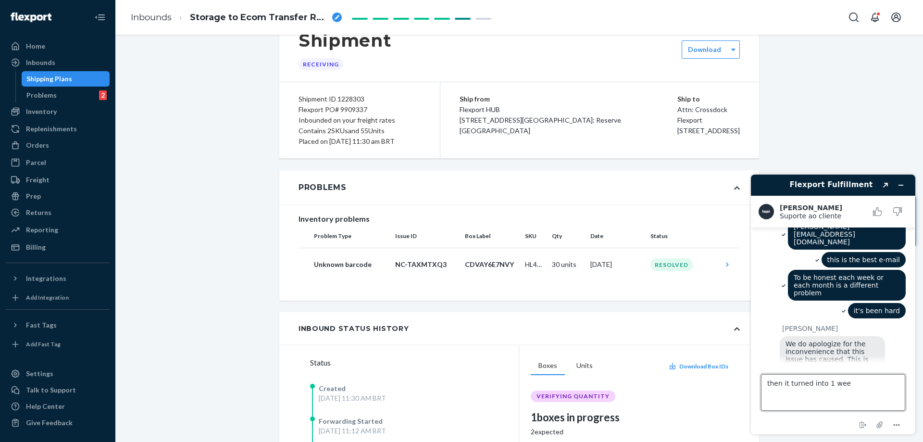
type textarea "then it turned into 1 week"
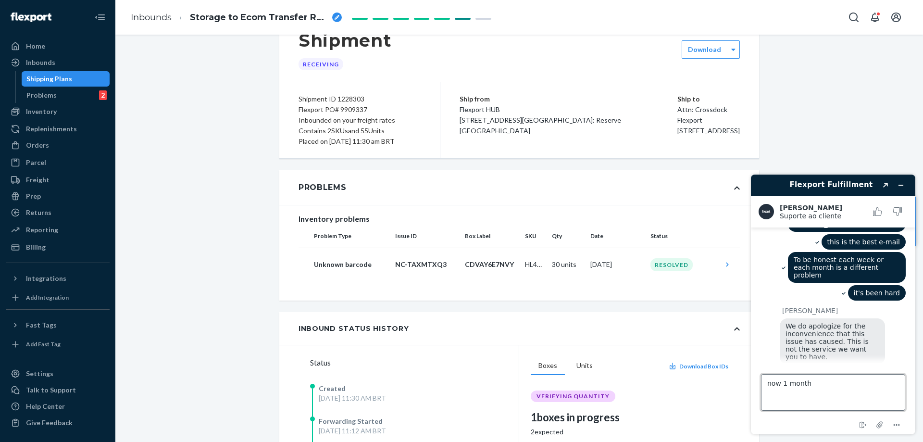
type textarea "now 1 month ?"
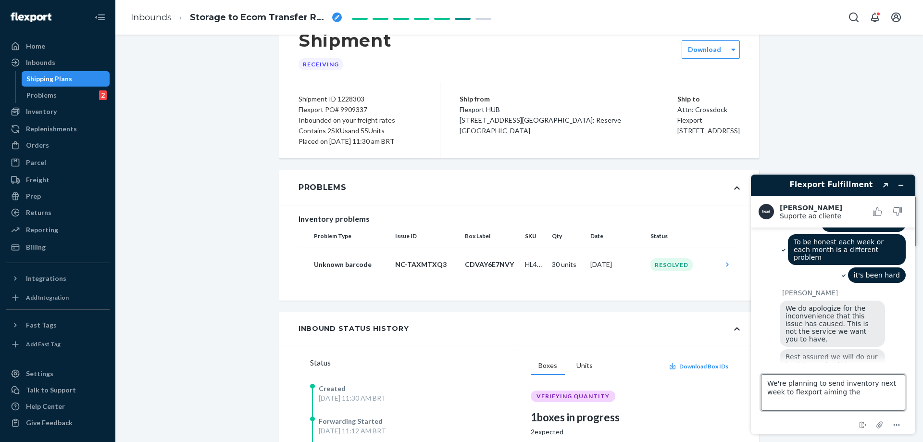
type textarea "We're planning to send inventory next week to flexport aiming the"
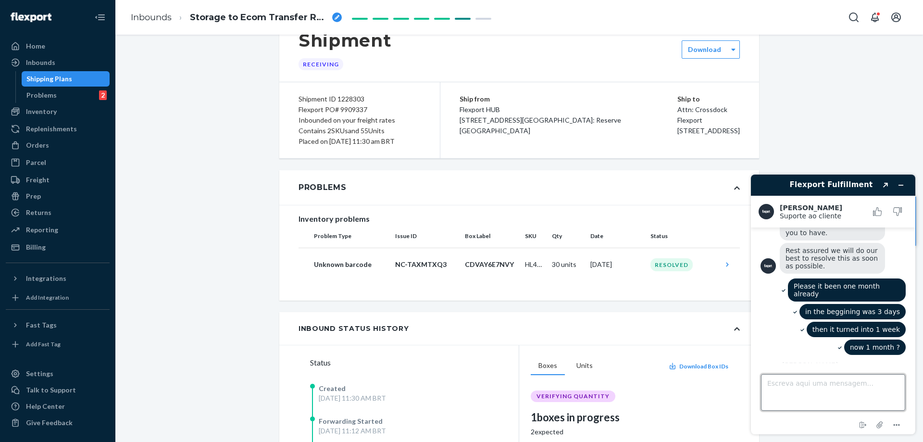
click at [815, 383] on textarea "Escreva aqui uma mensagem..." at bounding box center [833, 392] width 144 height 37
type textarea "No this is it"
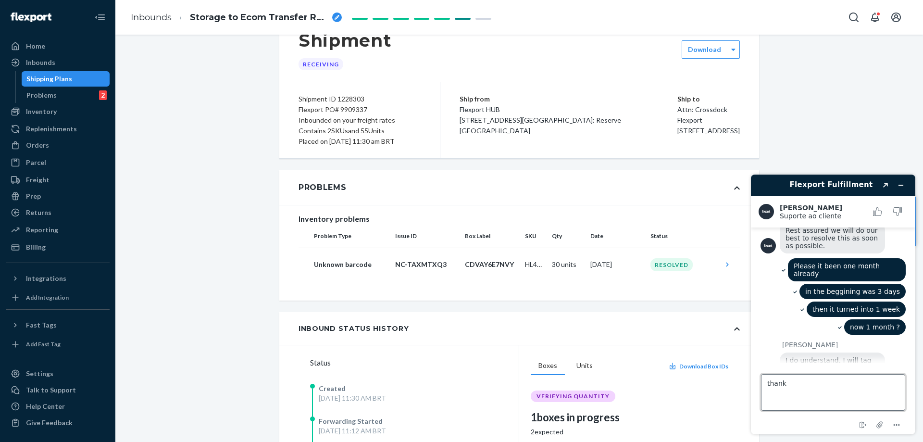
type textarea "thanks"
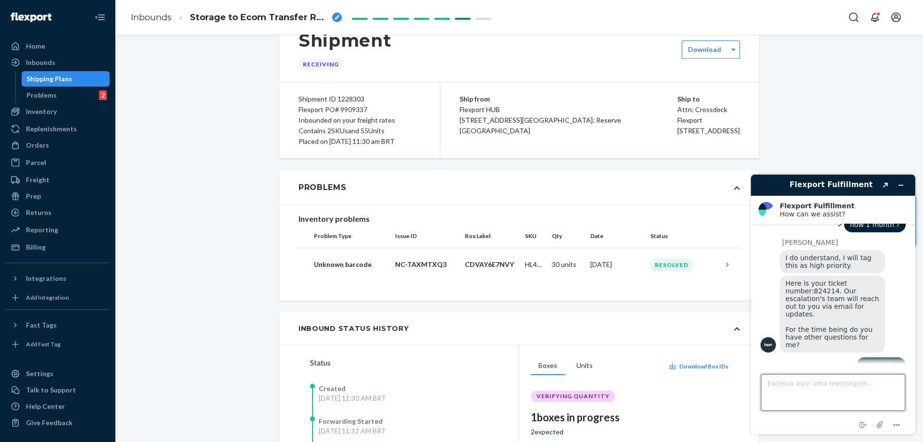
scroll to position [1883, 0]
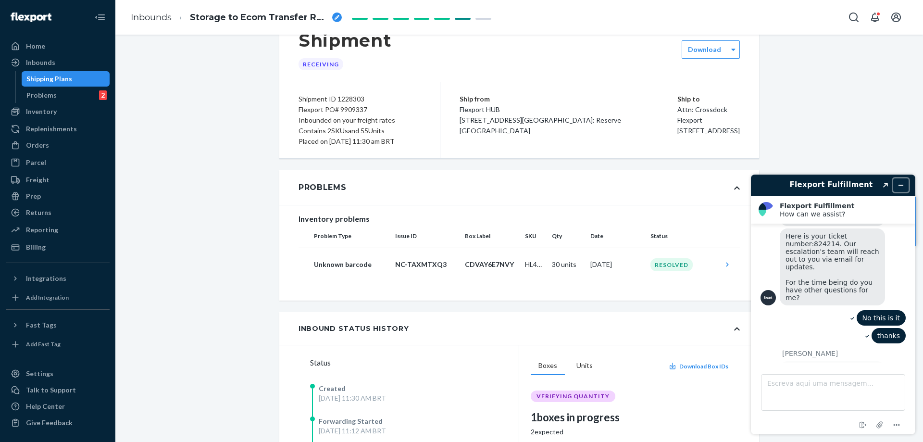
click at [897, 179] on button "Minimizar widget" at bounding box center [901, 184] width 15 height 13
